Goal: Navigation & Orientation: Understand site structure

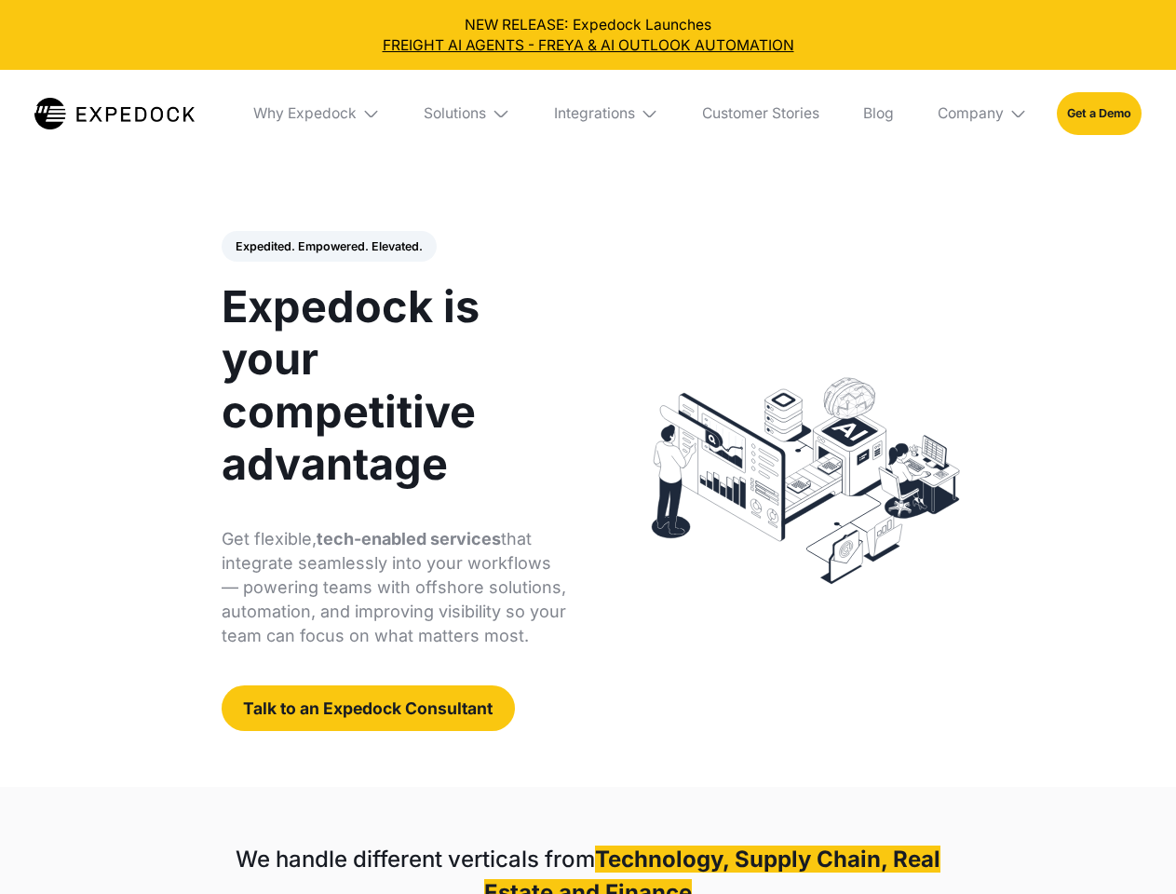
select select
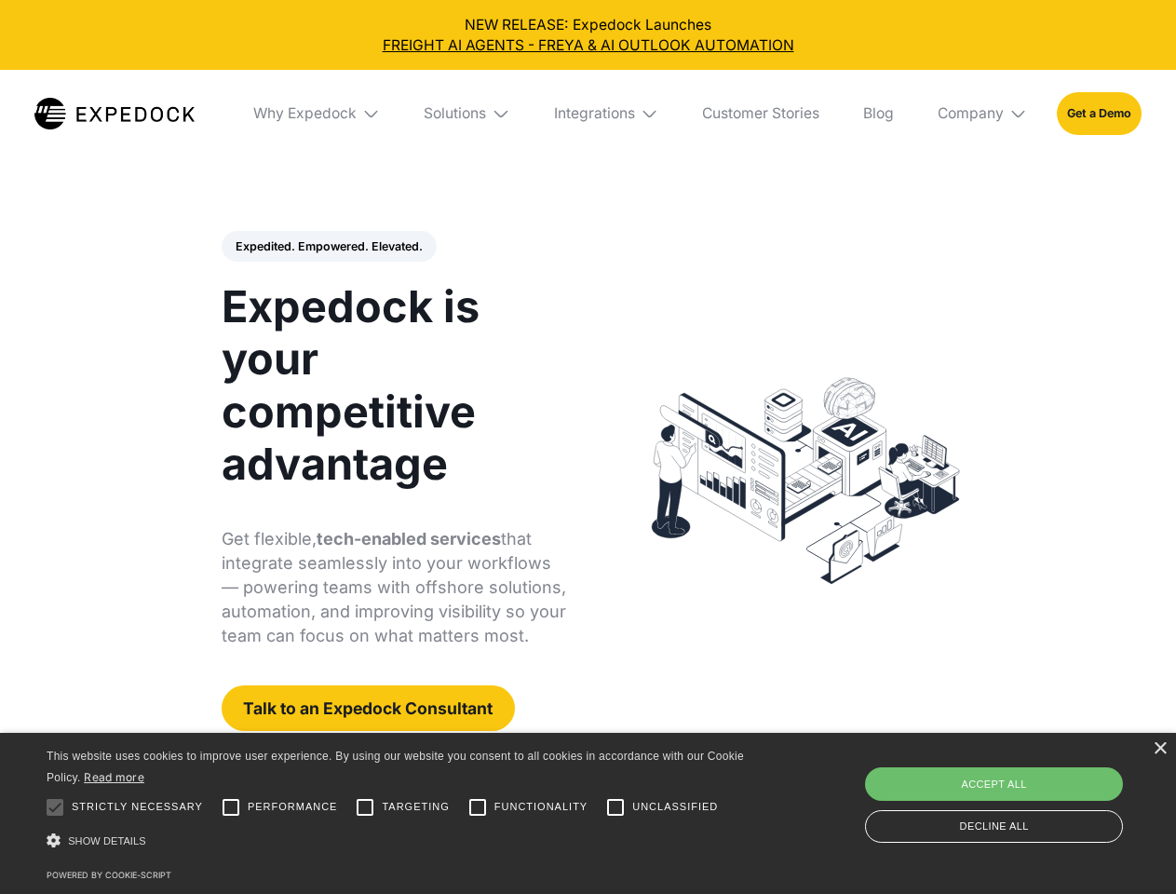
click at [588, 114] on div "Integrations" at bounding box center [594, 113] width 81 height 19
click at [318, 114] on div "Why Expedock" at bounding box center [288, 113] width 103 height 19
click at [468, 114] on div "Solutions" at bounding box center [440, 113] width 62 height 19
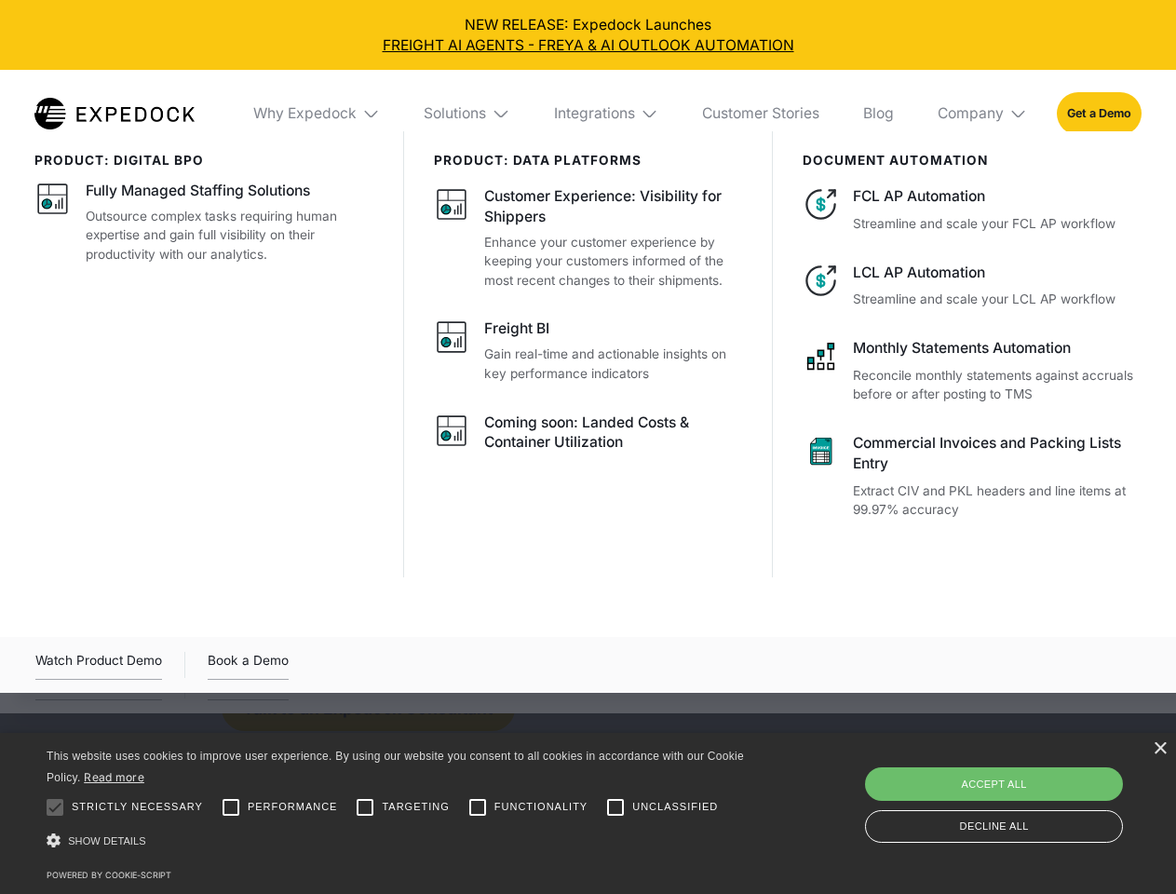
click at [607, 114] on div "Integrations" at bounding box center [594, 113] width 81 height 19
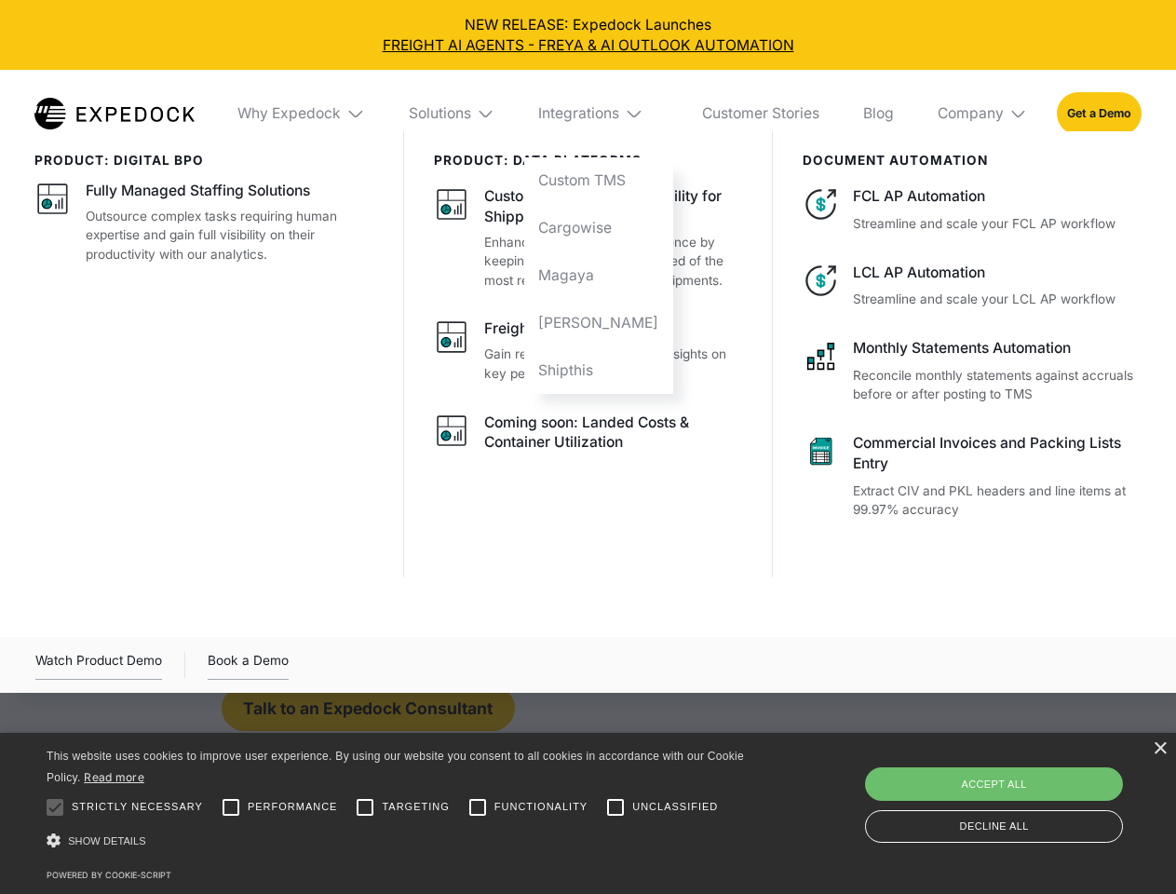
click at [983, 114] on div "Company" at bounding box center [971, 113] width 66 height 19
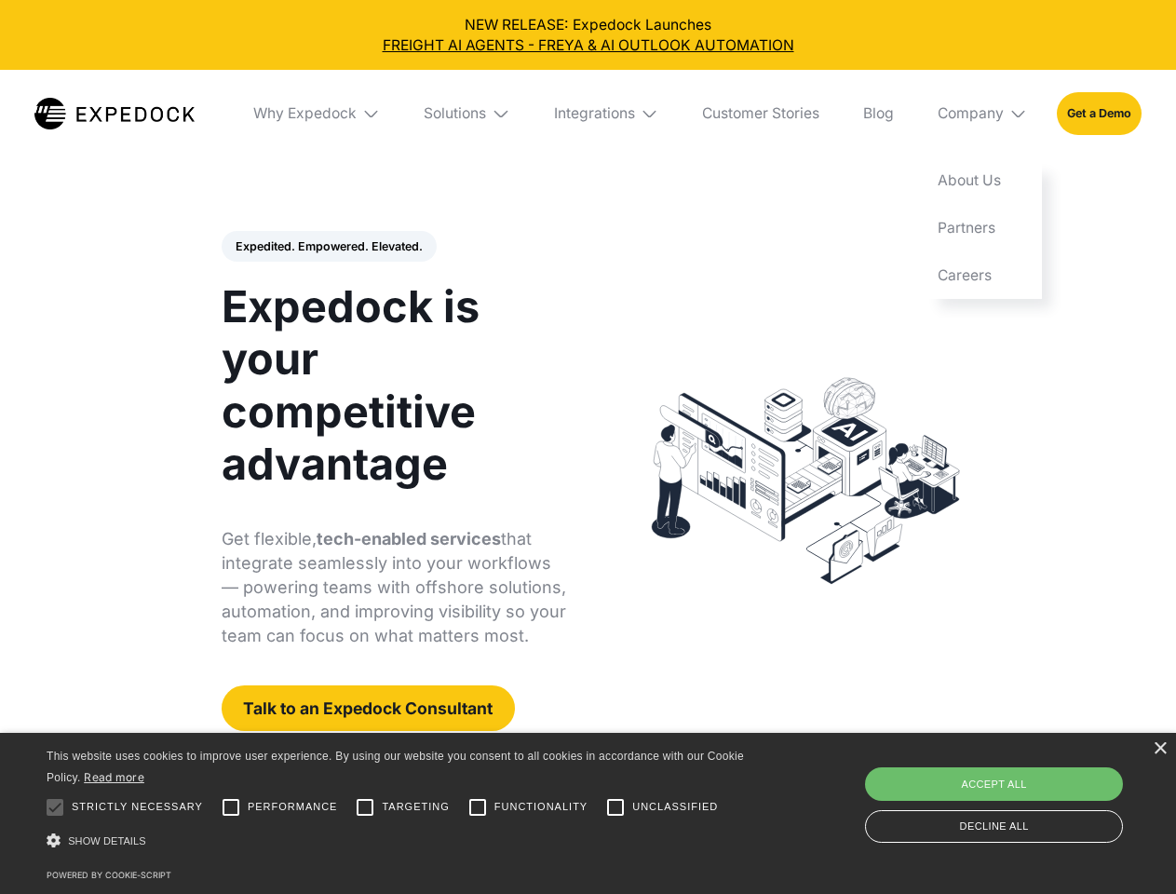
click at [328, 247] on div "Expedited. Empowered. Elevated. Automate Freight Document Extraction at 99.97% …" at bounding box center [395, 481] width 346 height 501
click at [55, 807] on div at bounding box center [54, 807] width 37 height 37
click at [231, 807] on input "Performance" at bounding box center [230, 807] width 37 height 37
checkbox input "true"
click at [365, 807] on input "Targeting" at bounding box center [364, 807] width 37 height 37
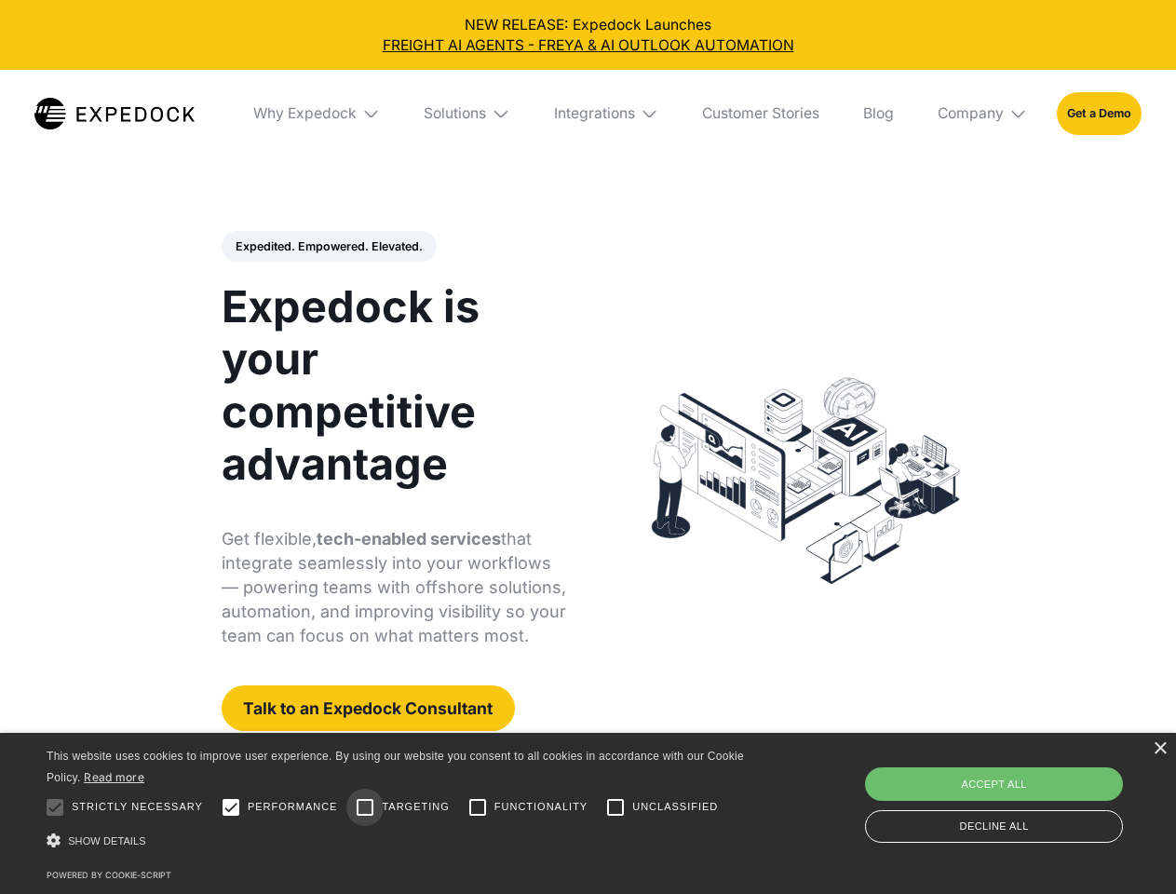
checkbox input "true"
click at [478, 807] on input "Functionality" at bounding box center [477, 807] width 37 height 37
checkbox input "true"
